Goal: Check status: Check status

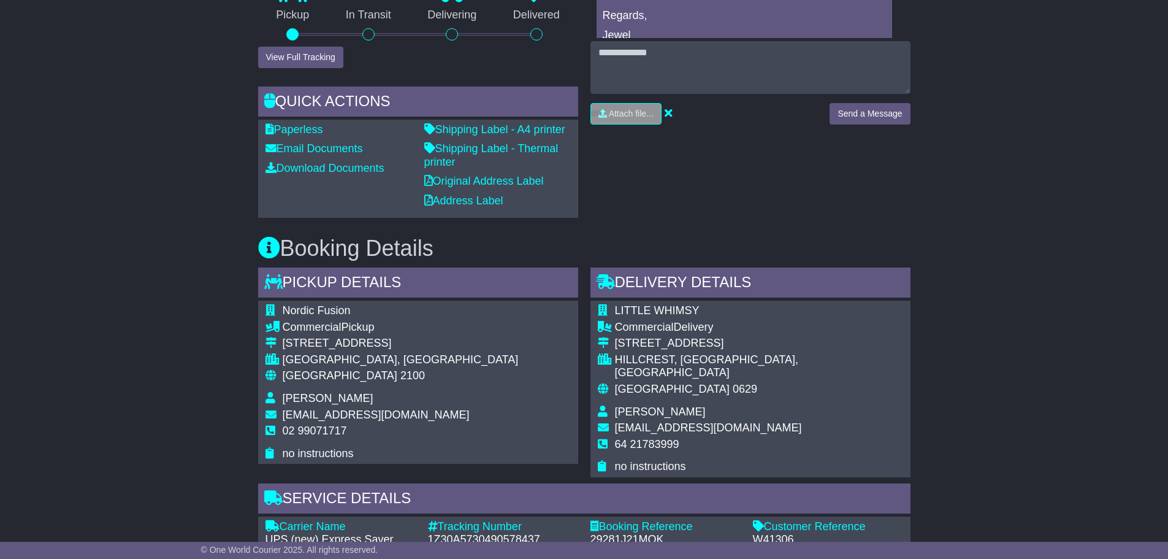
scroll to position [613, 0]
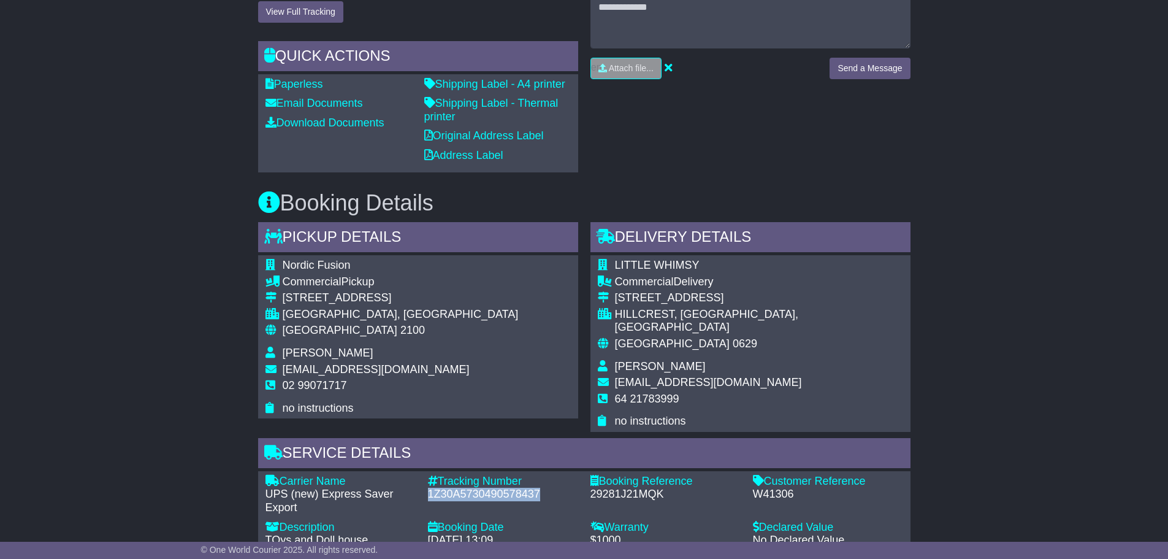
drag, startPoint x: 533, startPoint y: 482, endPoint x: 423, endPoint y: 485, distance: 109.8
click at [423, 485] on div "Tracking Number - 1Z30A5730490578437" at bounding box center [503, 495] width 162 height 40
copy div "1Z30A5730490578437"
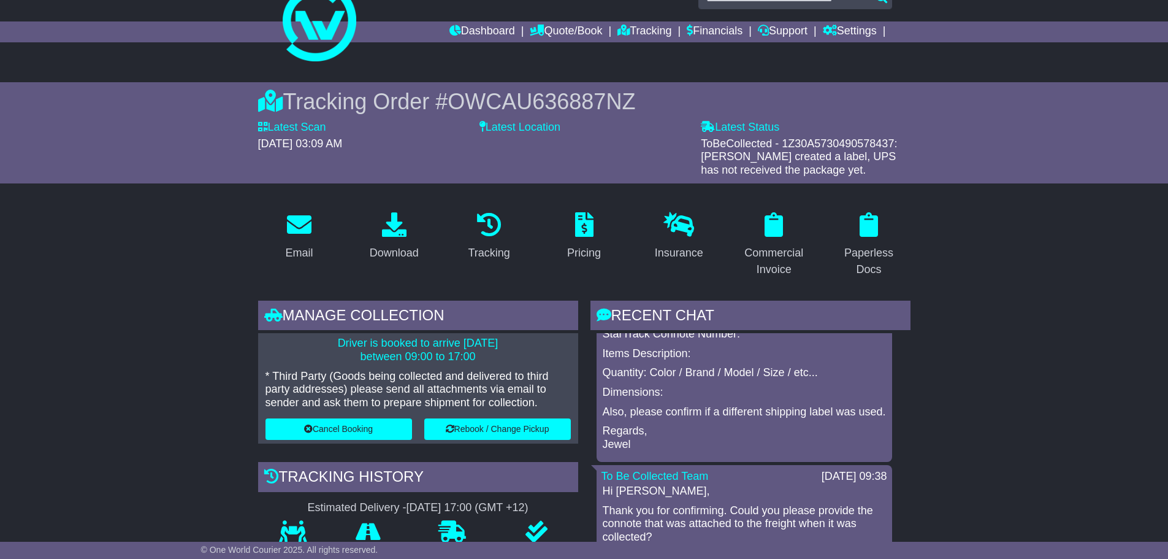
scroll to position [0, 0]
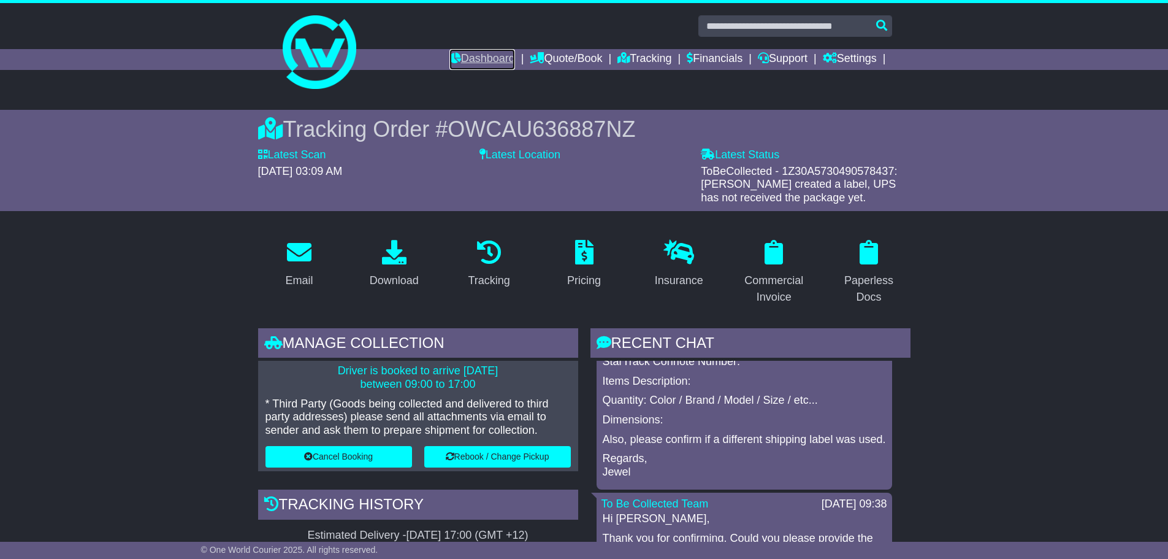
click at [478, 61] on link "Dashboard" at bounding box center [482, 59] width 66 height 21
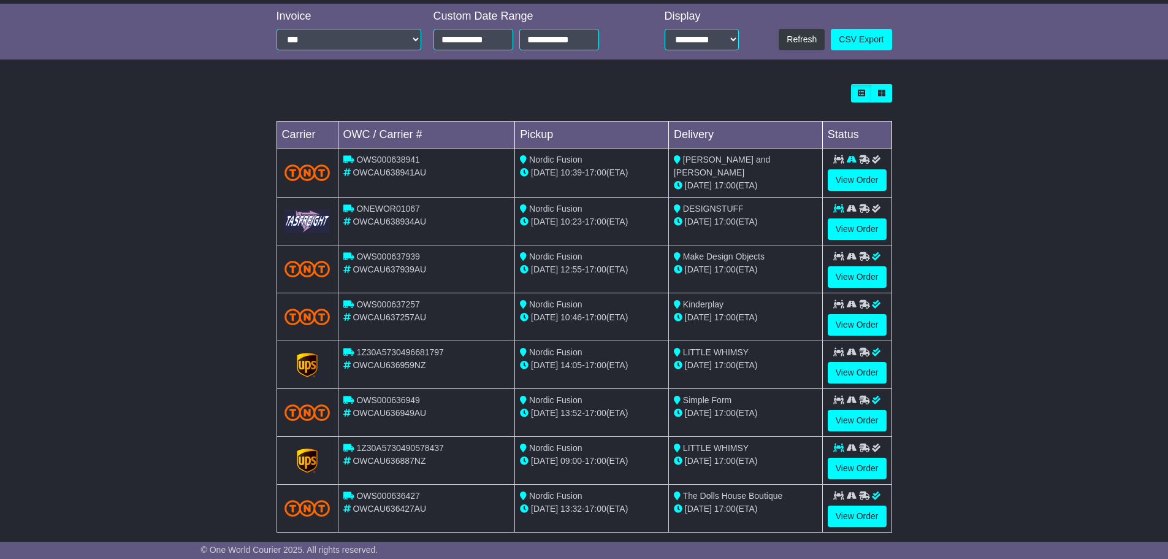
scroll to position [307, 0]
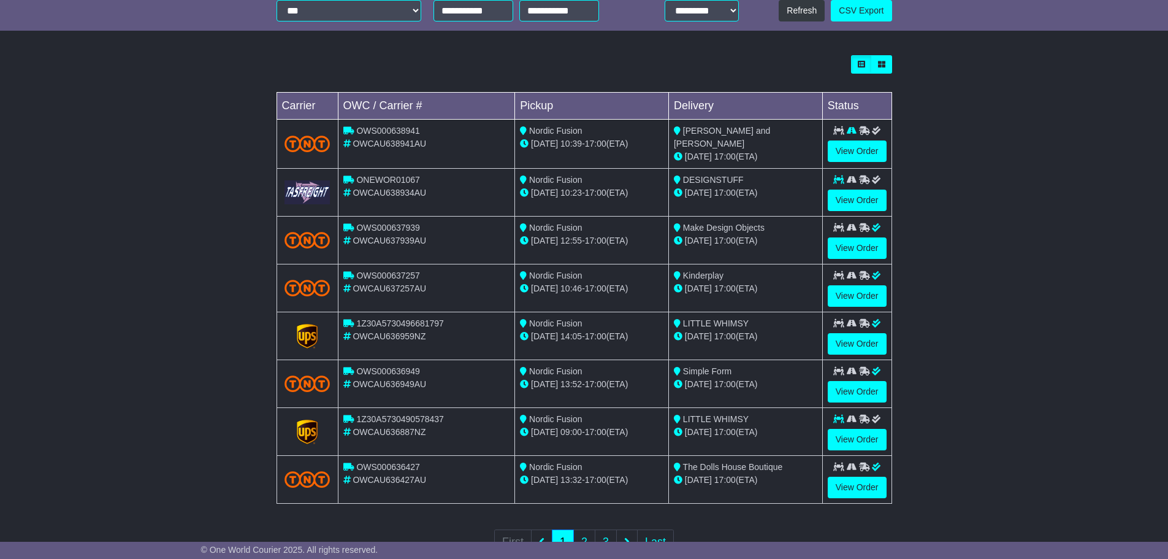
drag, startPoint x: 450, startPoint y: 414, endPoint x: 479, endPoint y: 421, distance: 29.6
click at [479, 421] on div "1Z30A5730490578437" at bounding box center [426, 419] width 167 height 13
click at [489, 330] on div "OWCAU636959NZ" at bounding box center [426, 336] width 167 height 13
click at [843, 341] on link "View Order" at bounding box center [857, 343] width 59 height 21
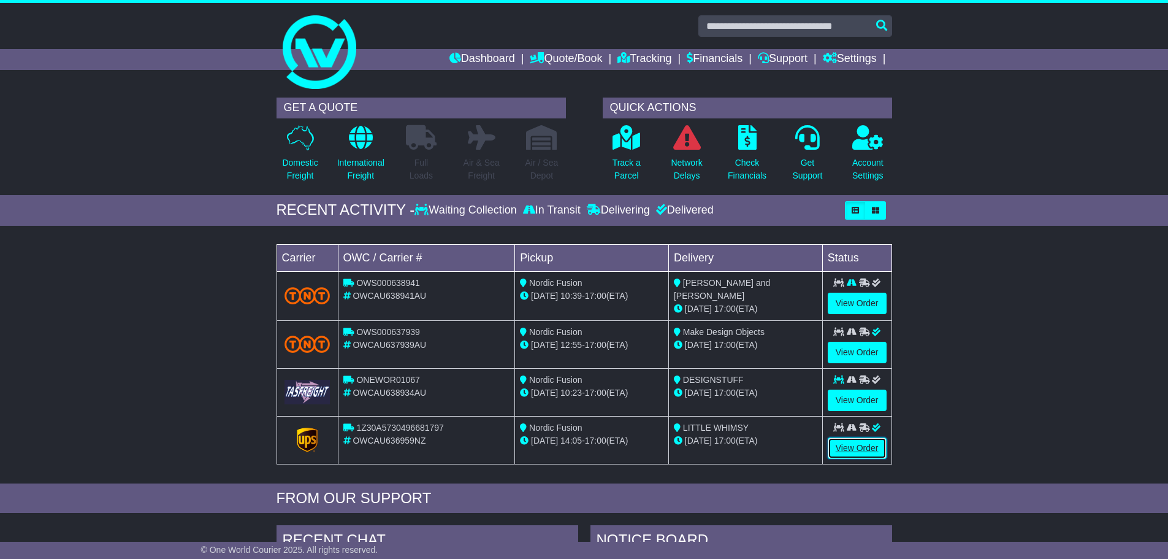
click at [867, 451] on link "View Order" at bounding box center [857, 447] width 59 height 21
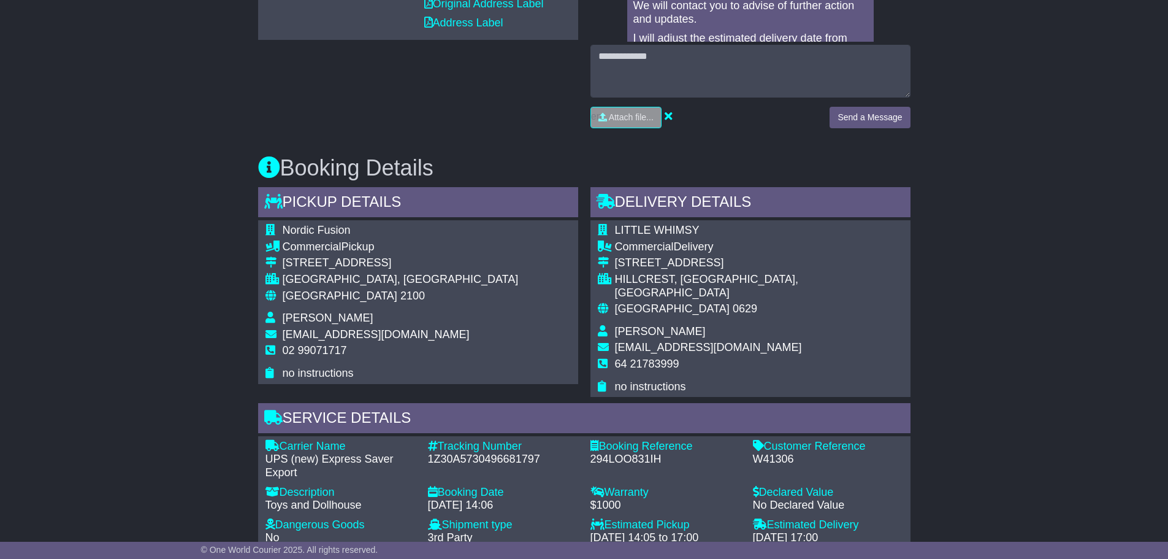
scroll to position [674, 0]
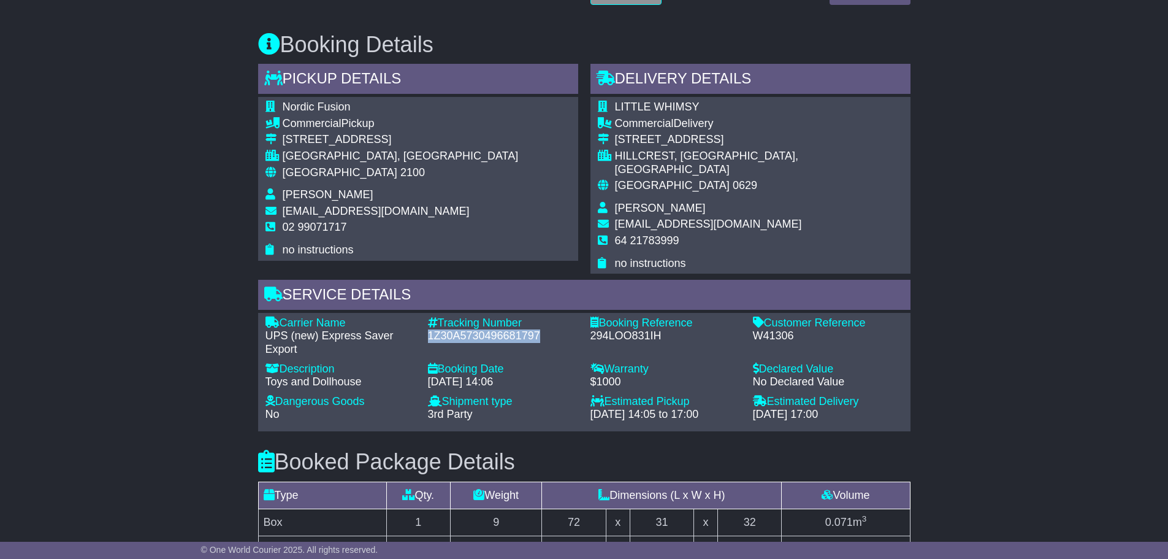
drag, startPoint x: 543, startPoint y: 325, endPoint x: 424, endPoint y: 330, distance: 118.5
click at [424, 330] on div "Tracking Number - 1Z30A5730496681797" at bounding box center [503, 336] width 162 height 40
copy div "1Z30A5730496681797"
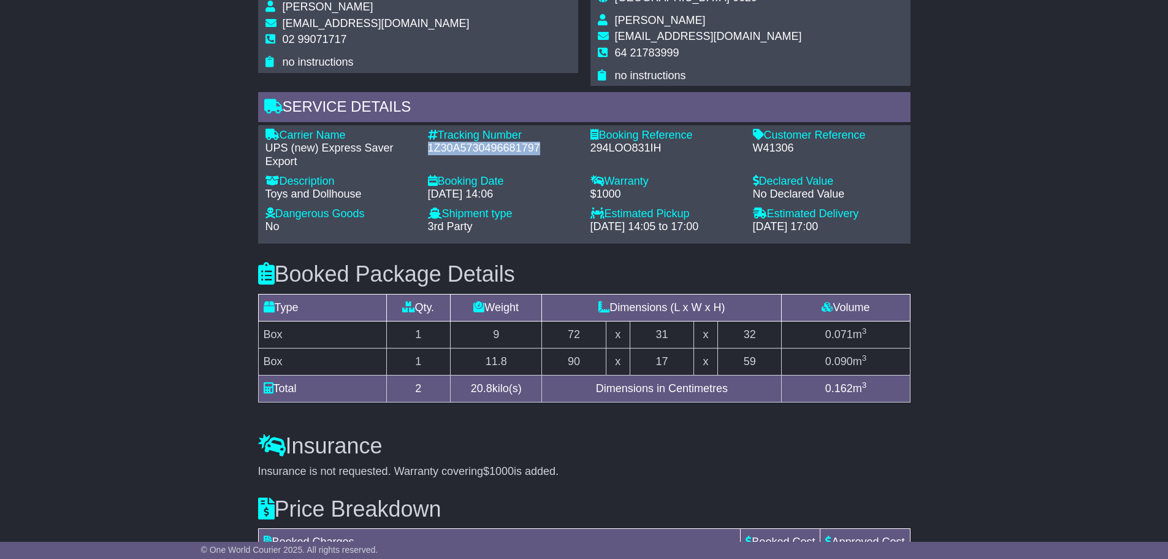
scroll to position [552, 0]
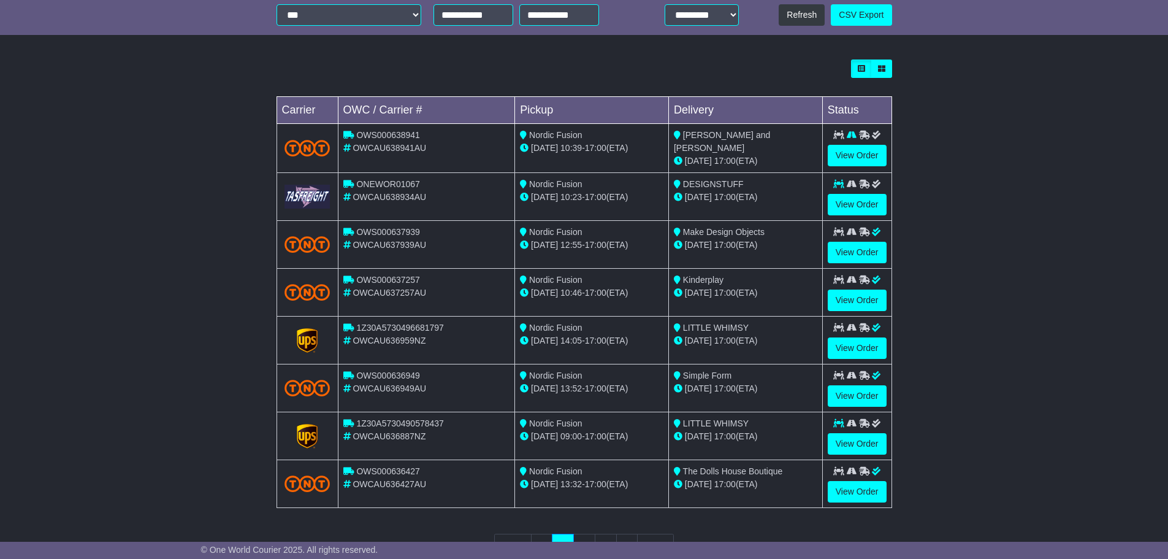
scroll to position [307, 0]
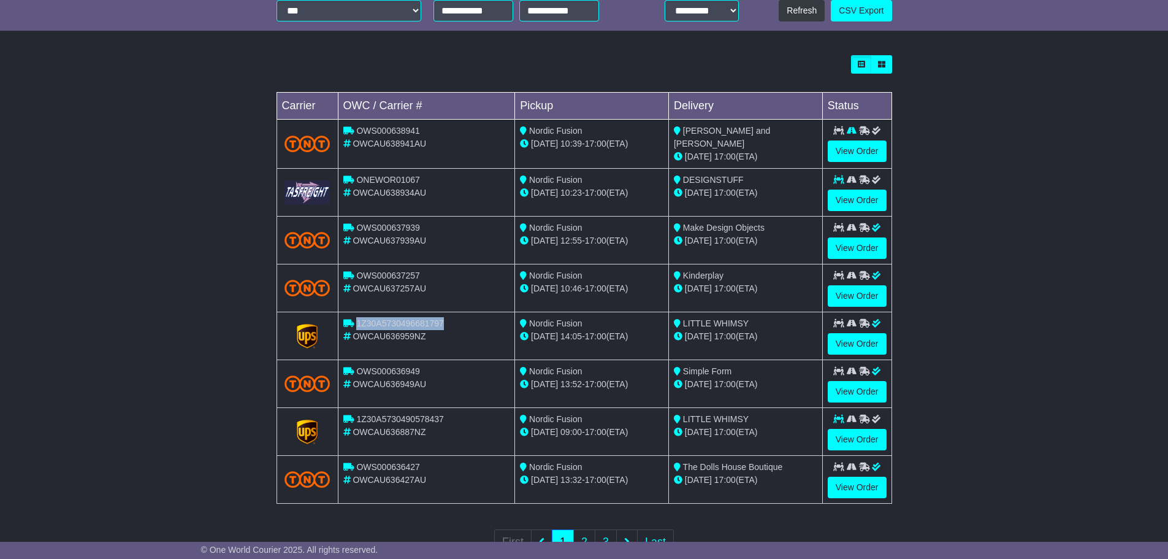
drag, startPoint x: 448, startPoint y: 321, endPoint x: 357, endPoint y: 318, distance: 91.4
click at [357, 318] on div "1Z30A5730496681797" at bounding box center [426, 323] width 167 height 13
copy span "1Z30A5730496681797"
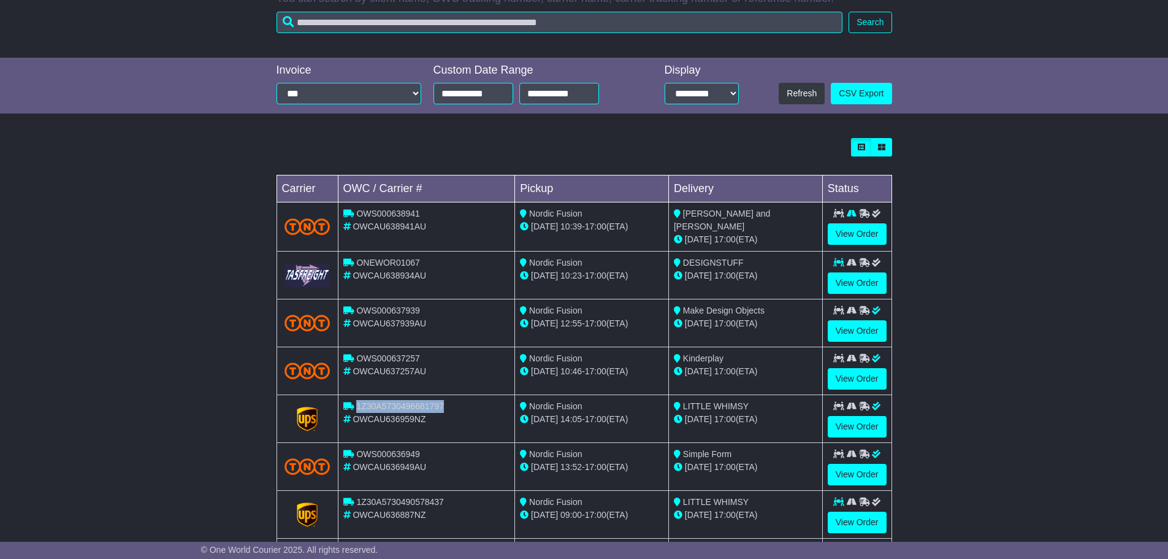
scroll to position [245, 0]
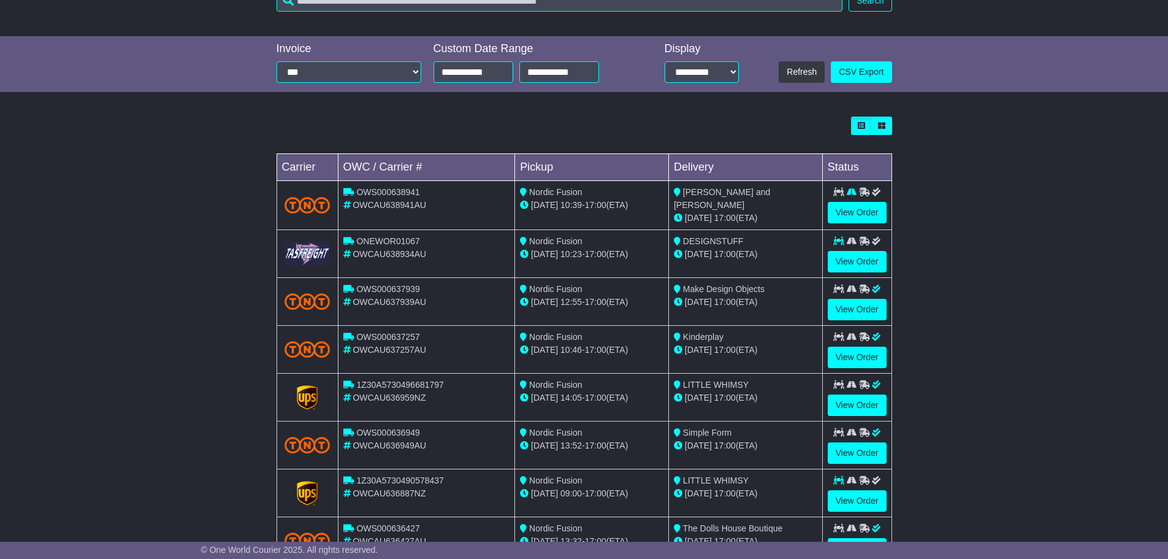
click at [443, 479] on div "1Z30A5730490578437" at bounding box center [426, 480] width 167 height 13
drag, startPoint x: 444, startPoint y: 478, endPoint x: 356, endPoint y: 478, distance: 87.7
click at [356, 478] on div "1Z30A5730490578437" at bounding box center [426, 480] width 167 height 13
copy span "1Z30A5730490578437"
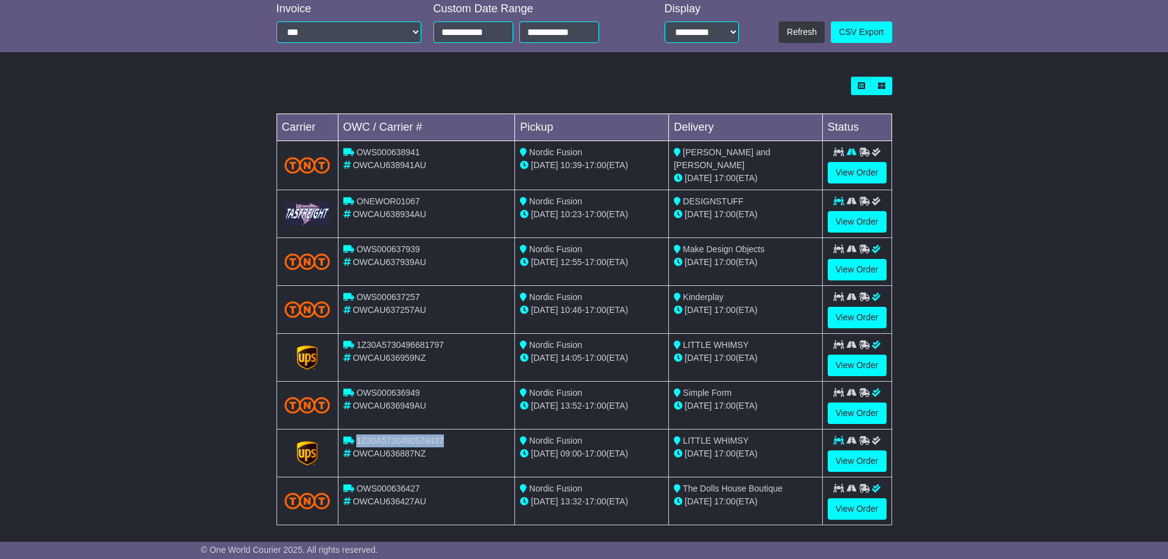
scroll to position [307, 0]
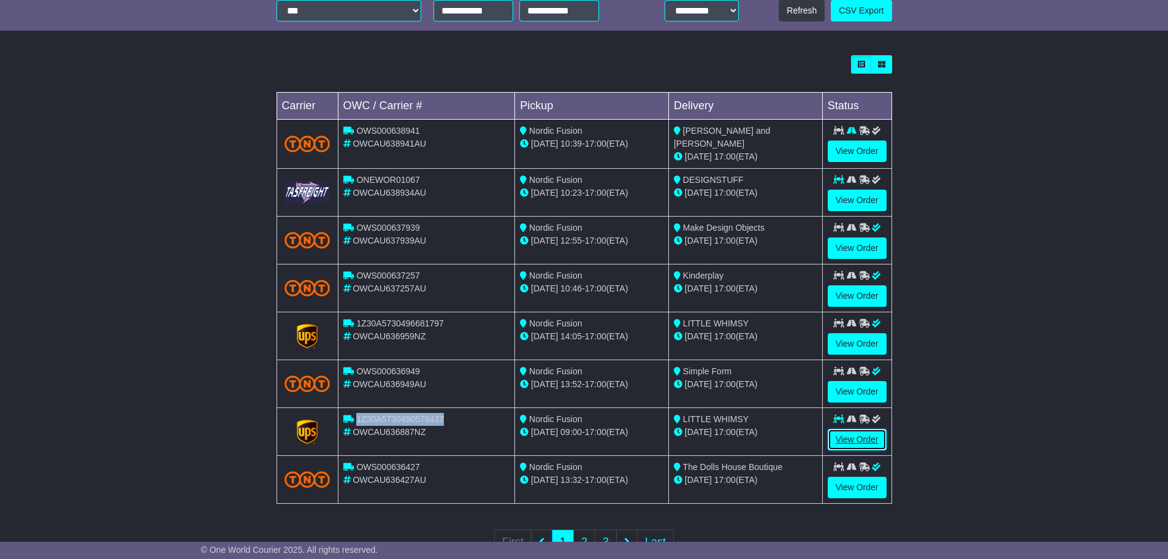
click at [864, 429] on link "View Order" at bounding box center [857, 439] width 59 height 21
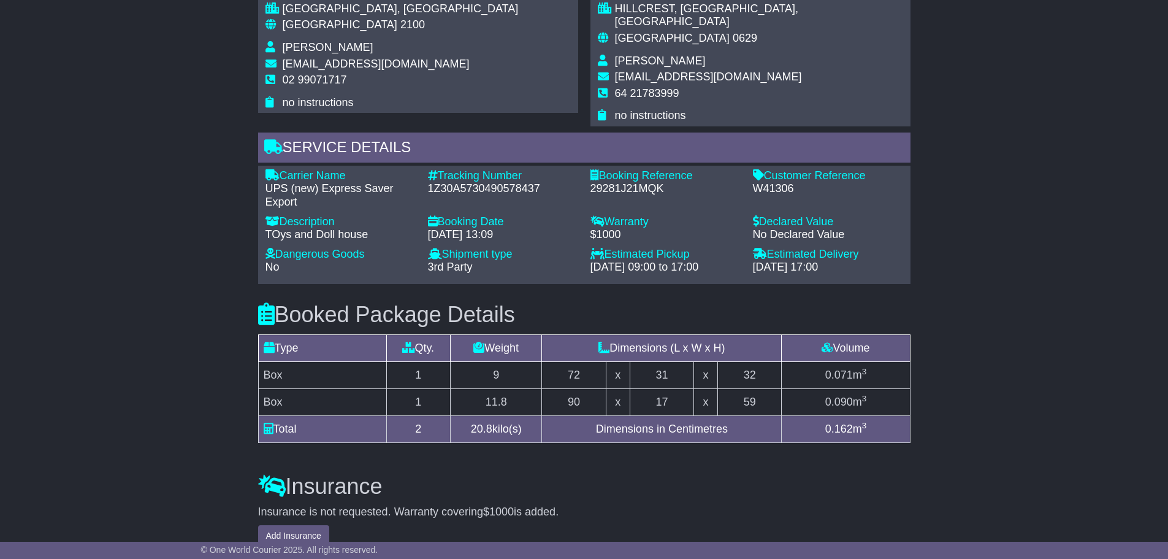
scroll to position [920, 0]
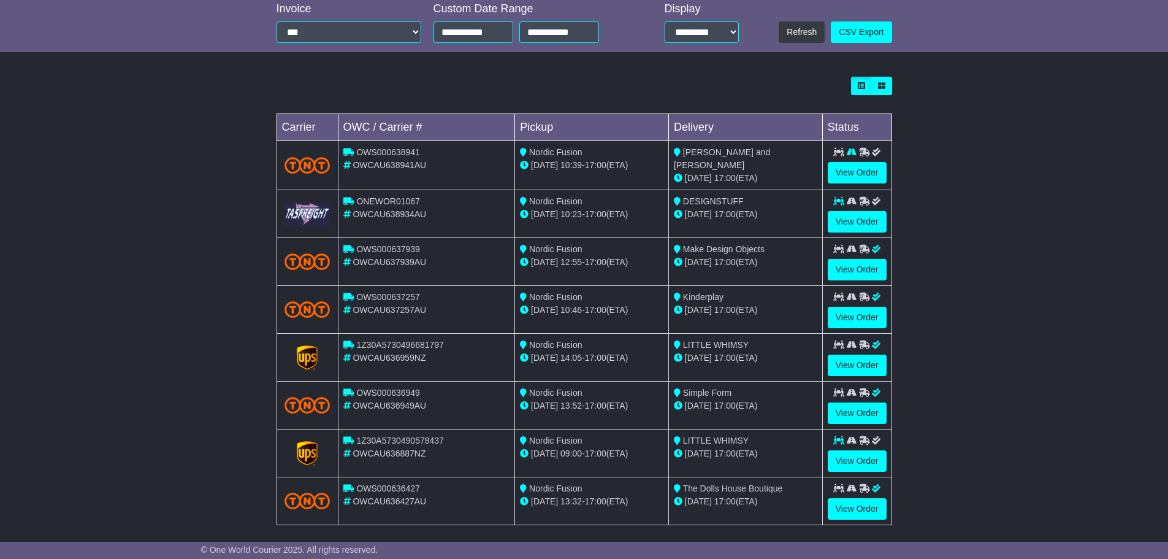
scroll to position [307, 0]
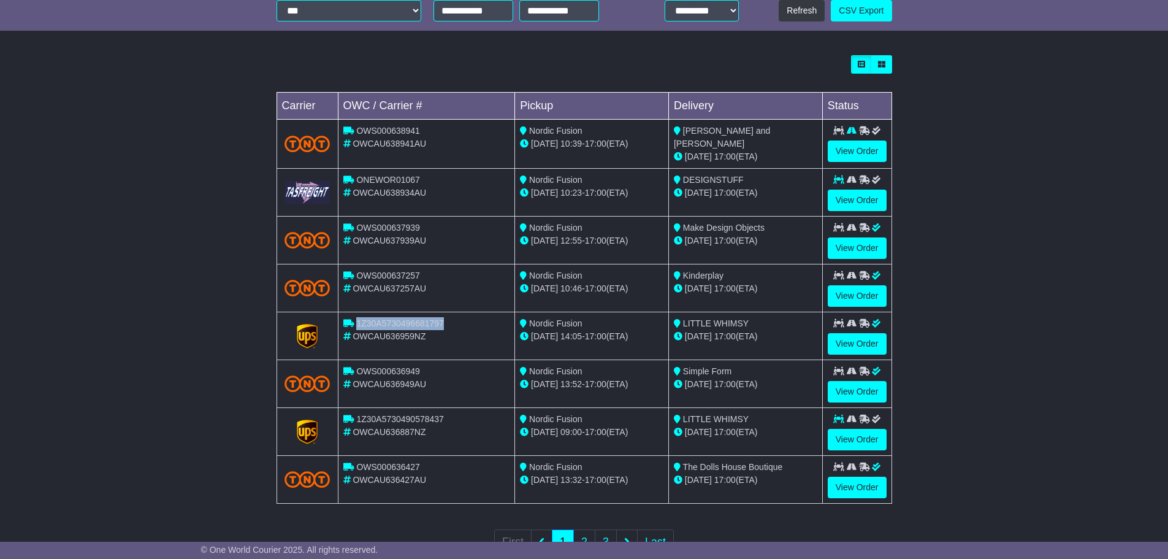
drag, startPoint x: 445, startPoint y: 318, endPoint x: 357, endPoint y: 322, distance: 88.4
click at [357, 322] on div "1Z30A5730496681797" at bounding box center [426, 323] width 167 height 13
copy span "1Z30A5730496681797"
click at [842, 437] on link "View Order" at bounding box center [857, 439] width 59 height 21
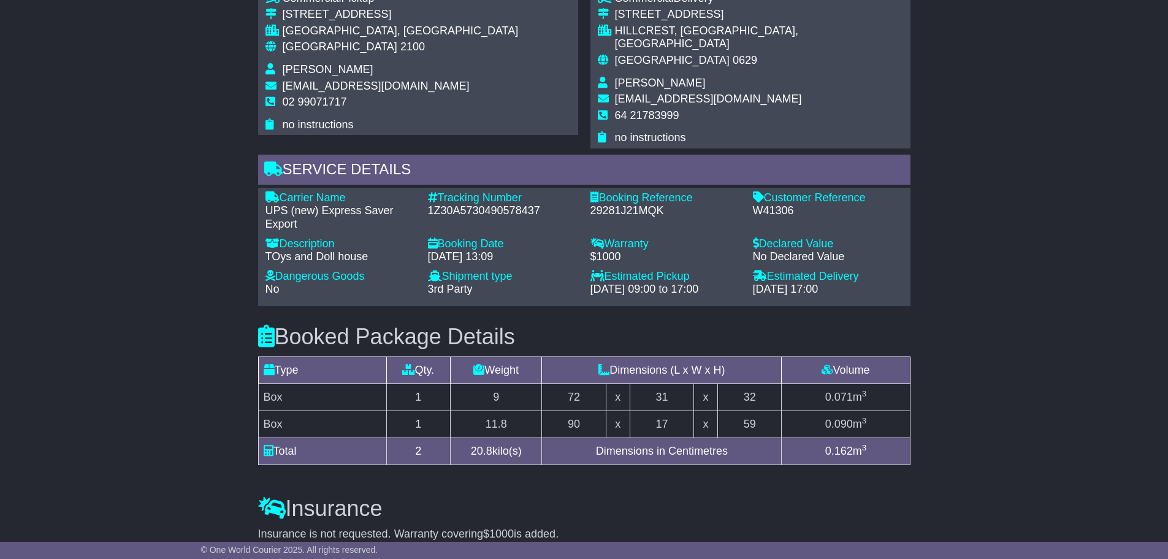
scroll to position [920, 0]
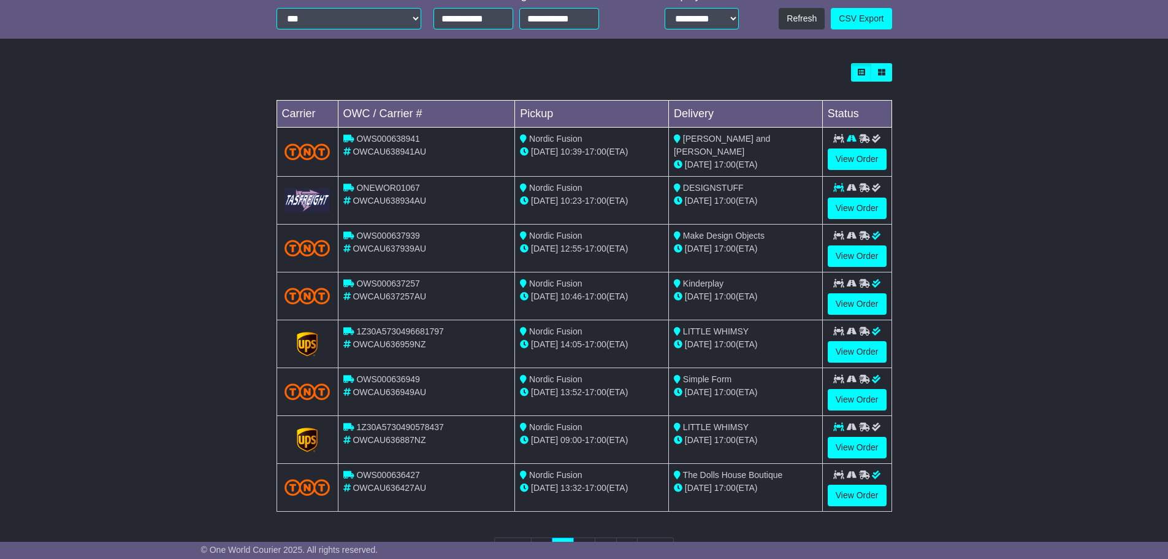
scroll to position [307, 0]
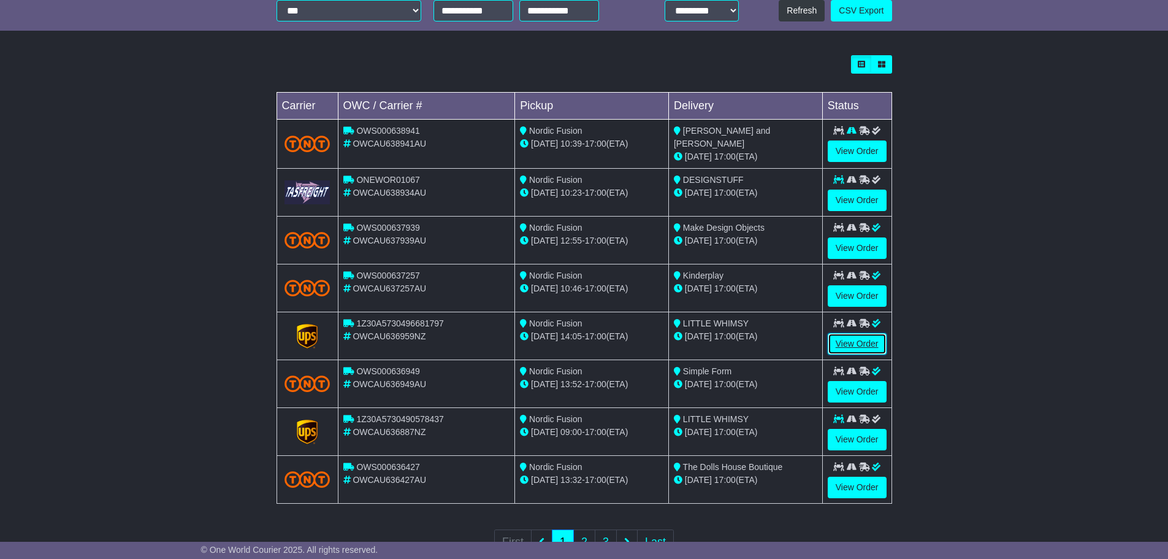
click at [859, 341] on link "View Order" at bounding box center [857, 343] width 59 height 21
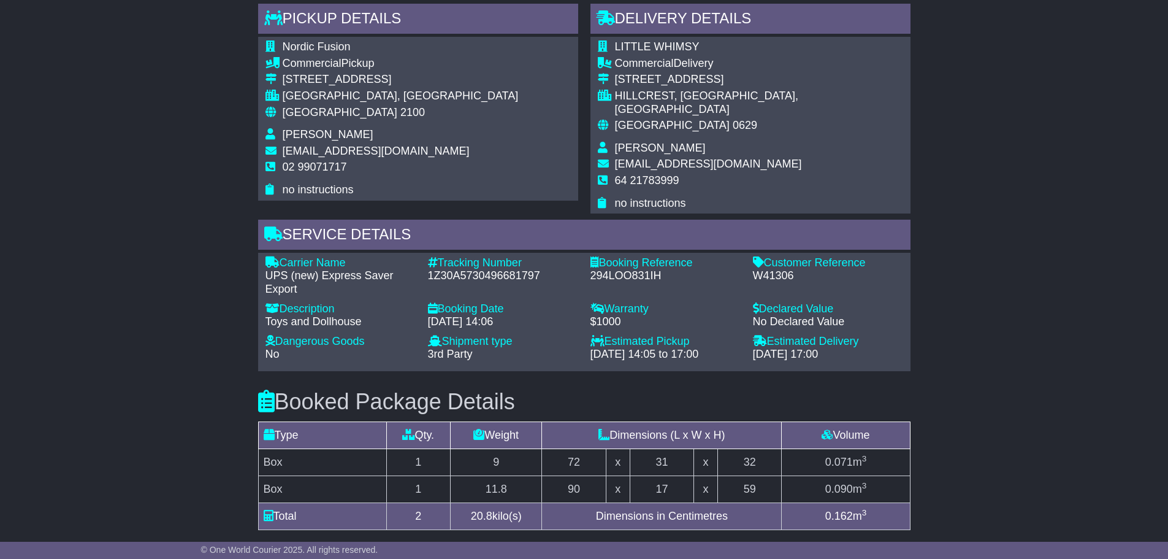
scroll to position [736, 0]
